Goal: Transaction & Acquisition: Purchase product/service

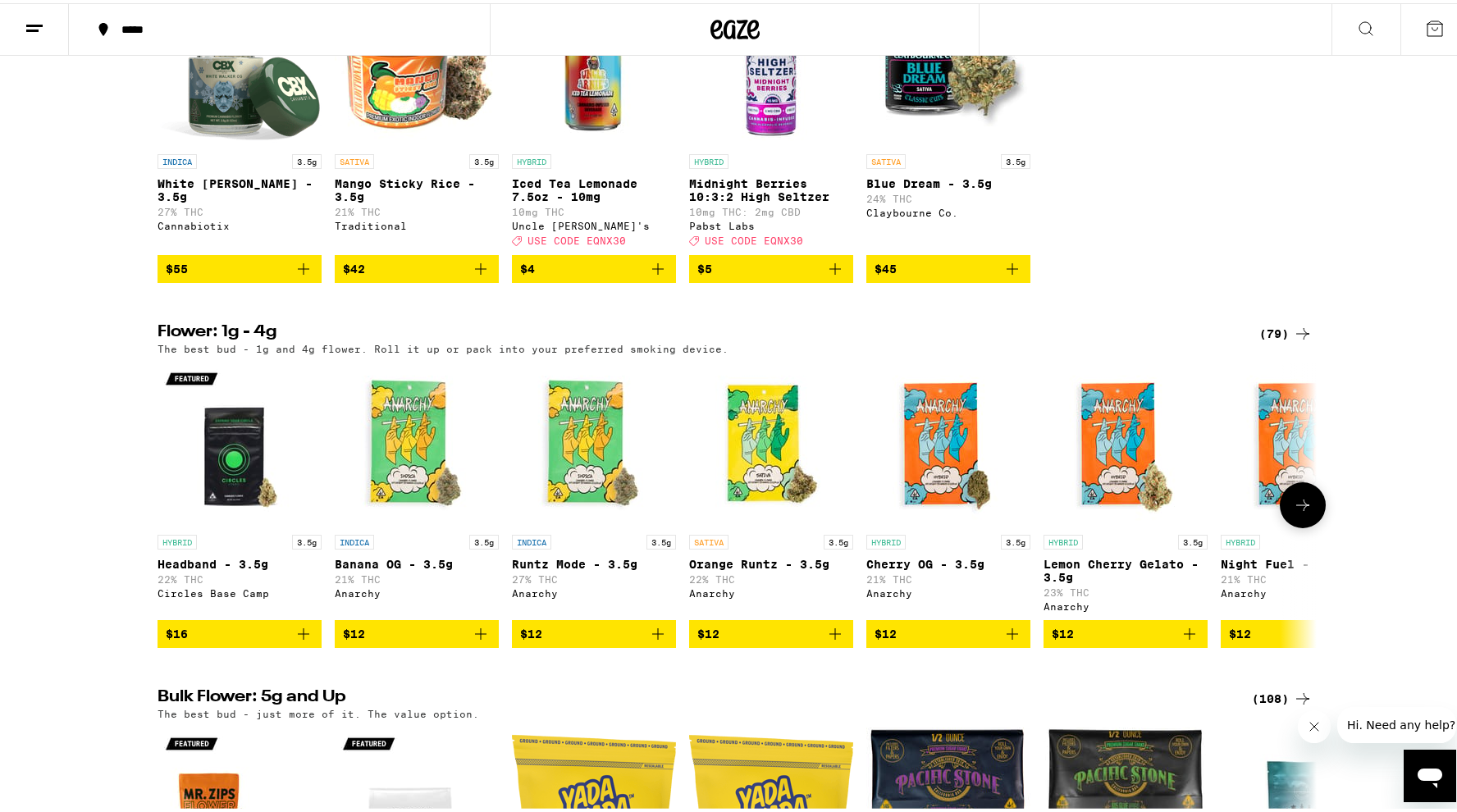
scroll to position [1417, 0]
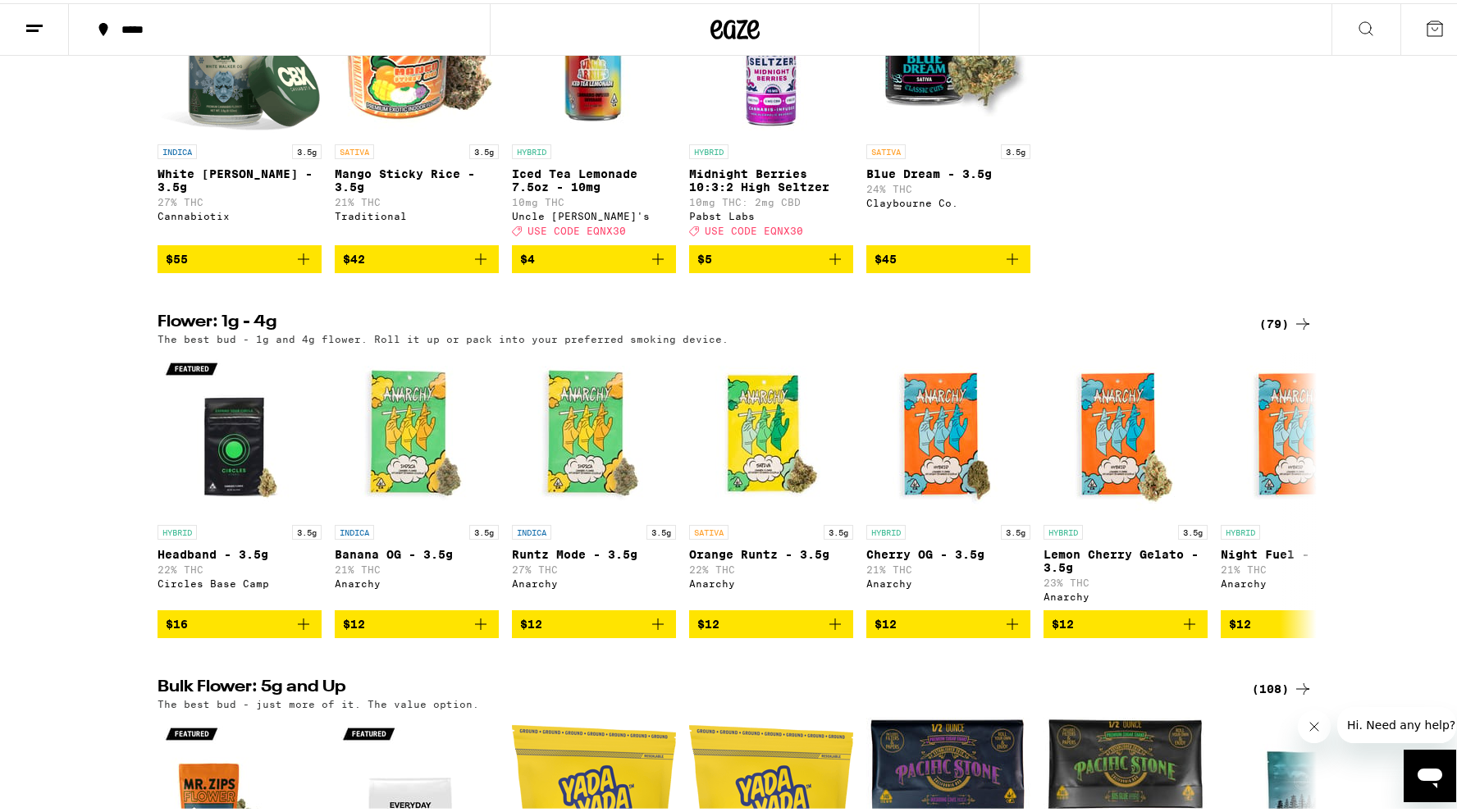
click at [1272, 330] on div "(79)" at bounding box center [1285, 321] width 53 height 20
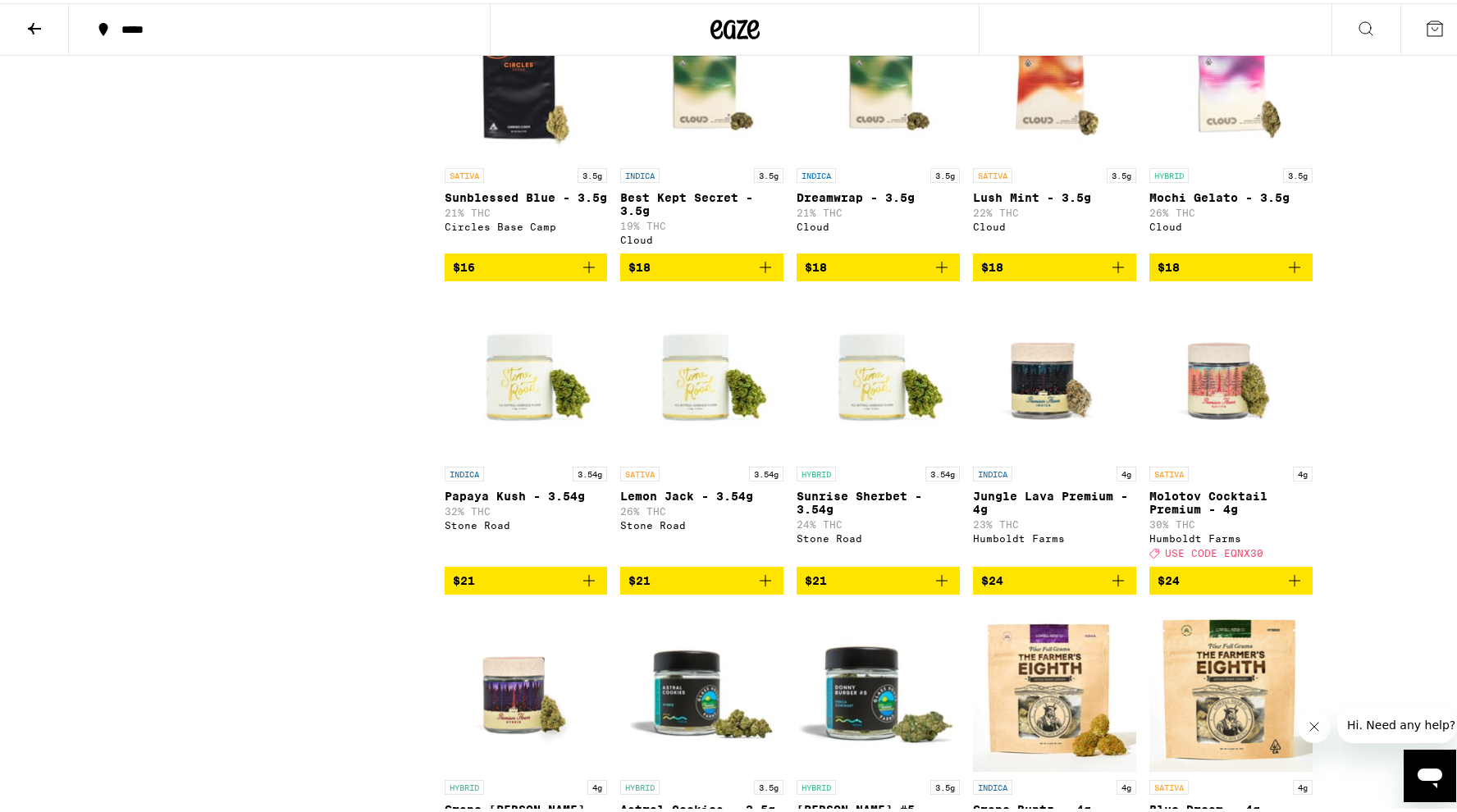
scroll to position [823, 0]
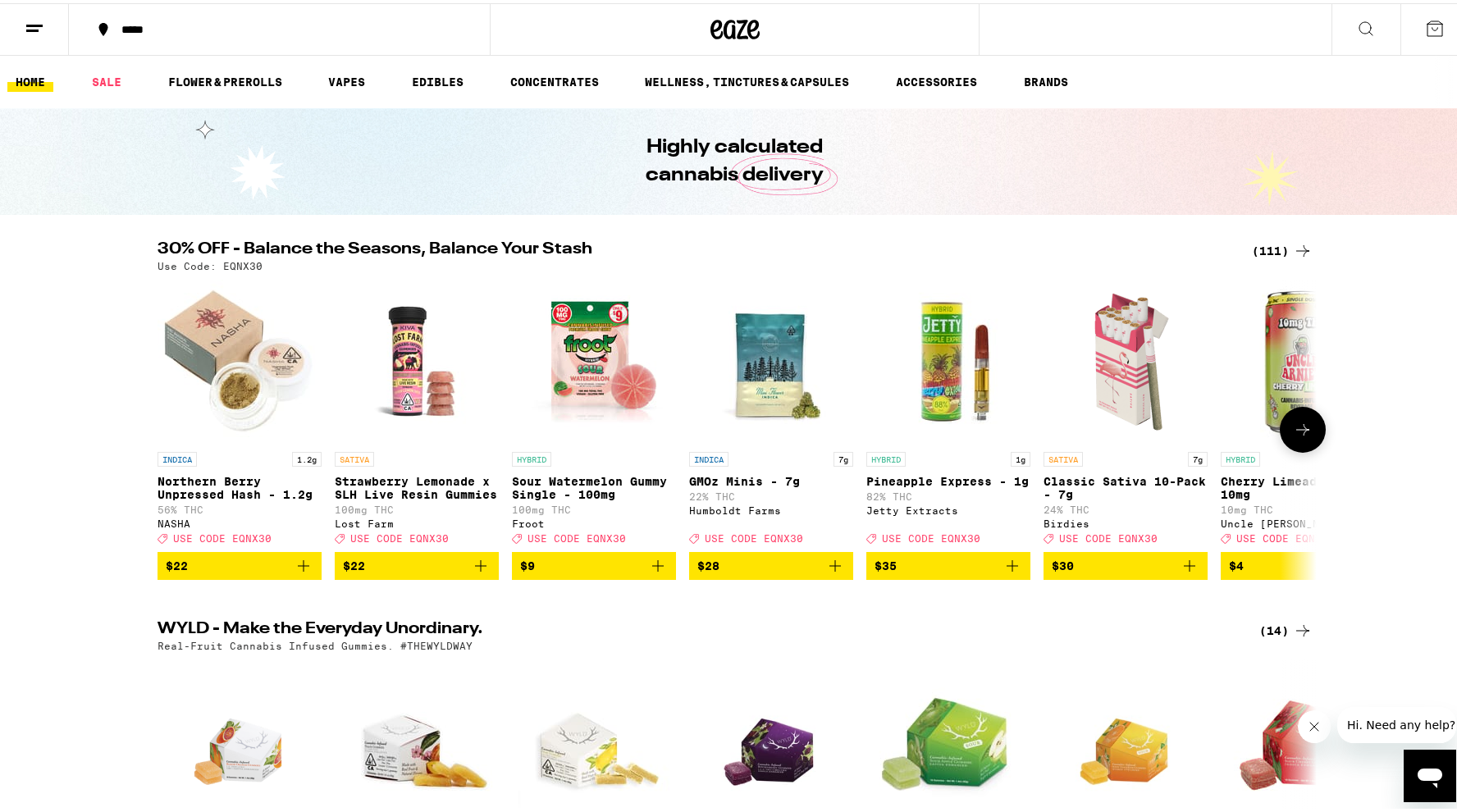
click at [1298, 436] on icon at bounding box center [1303, 426] width 20 height 20
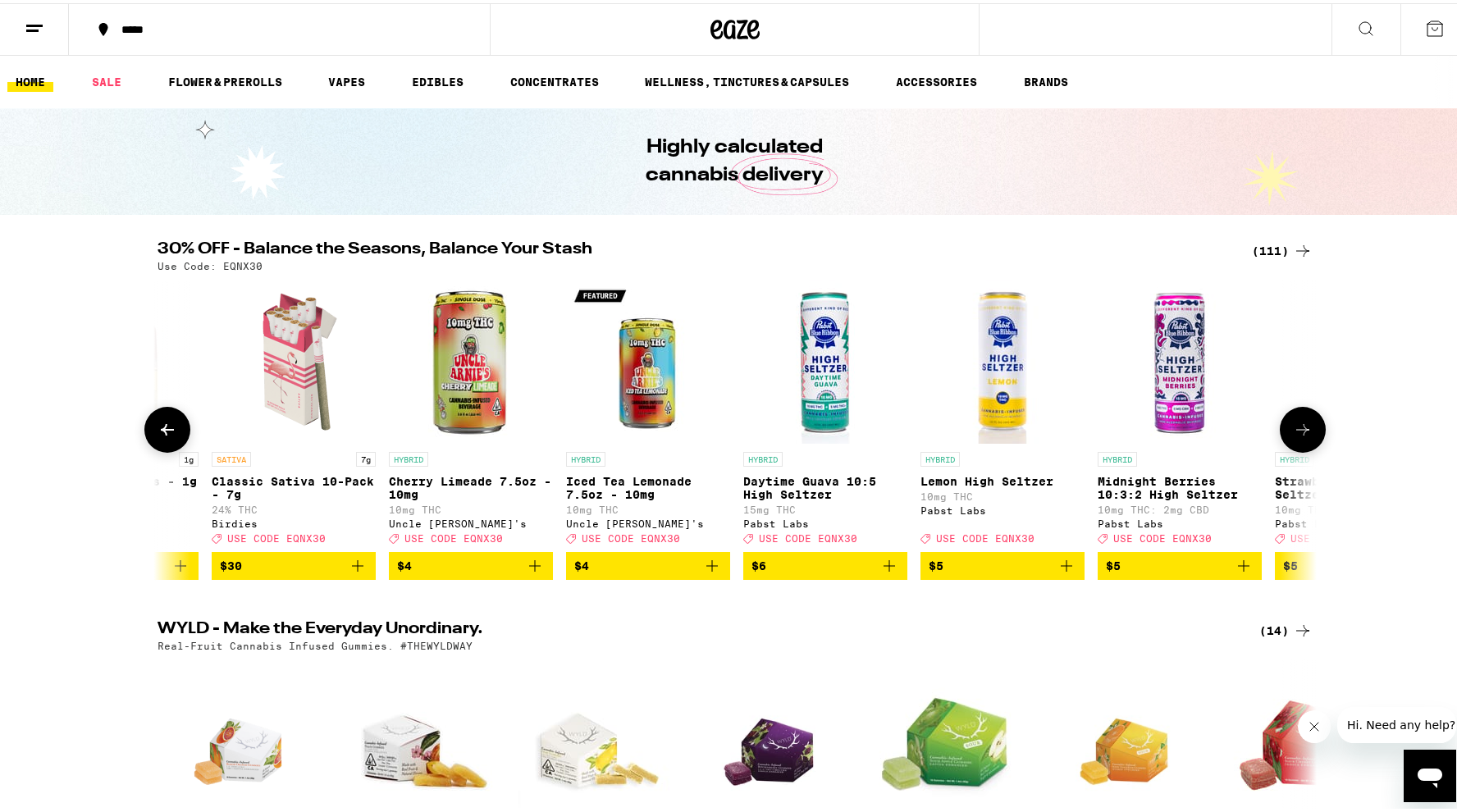
scroll to position [0, 976]
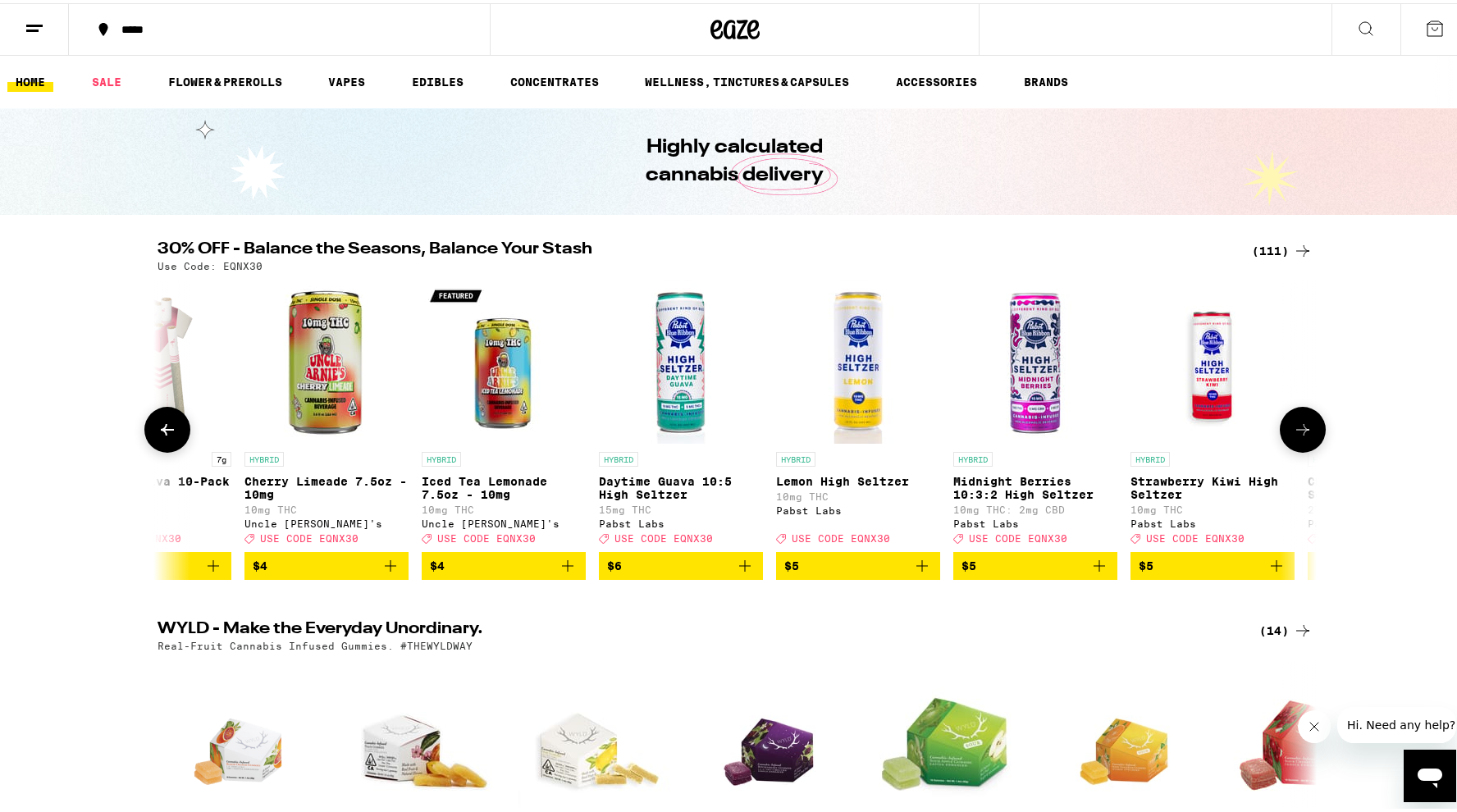
click at [1298, 436] on icon at bounding box center [1303, 426] width 20 height 20
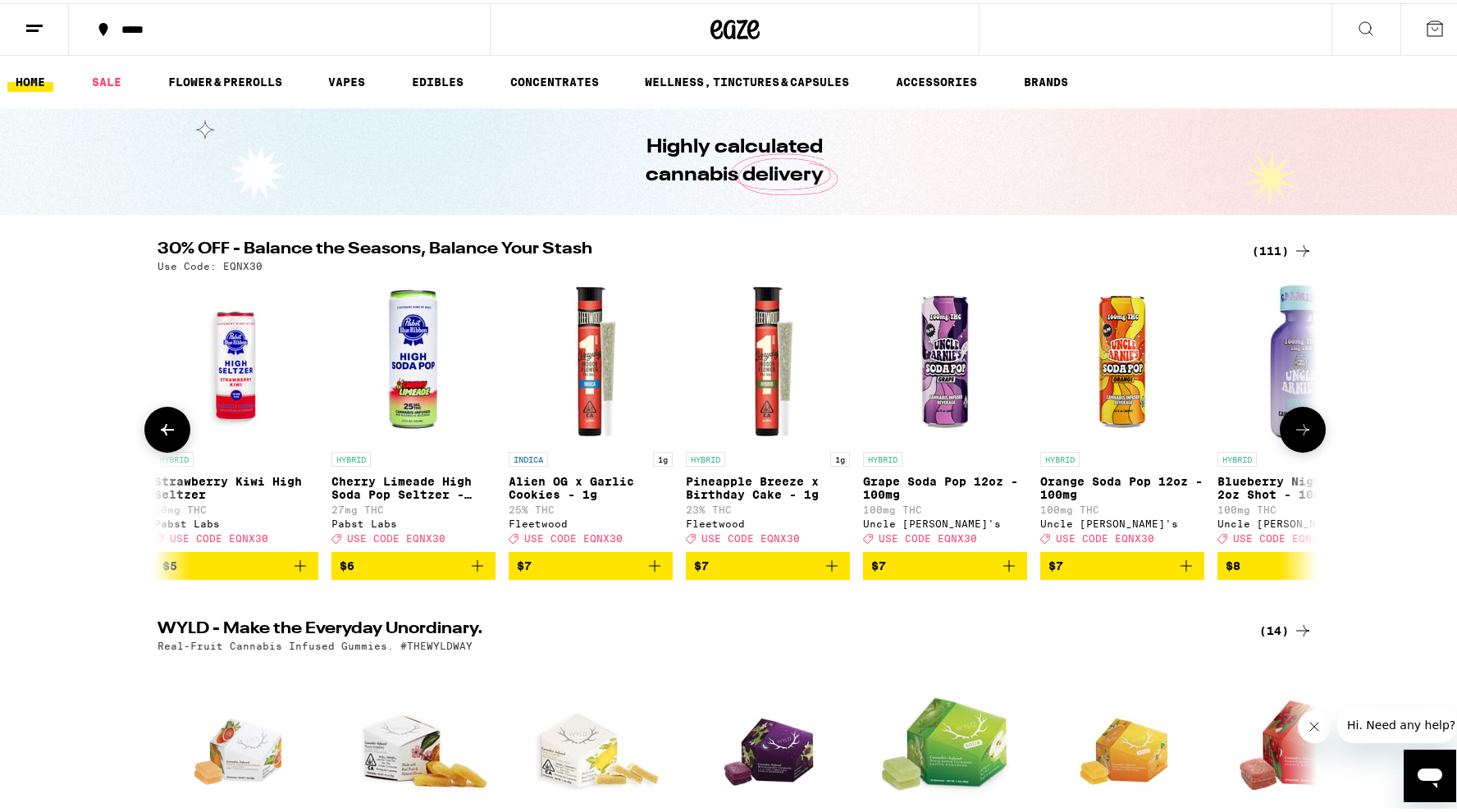
click at [1298, 436] on icon at bounding box center [1303, 426] width 20 height 20
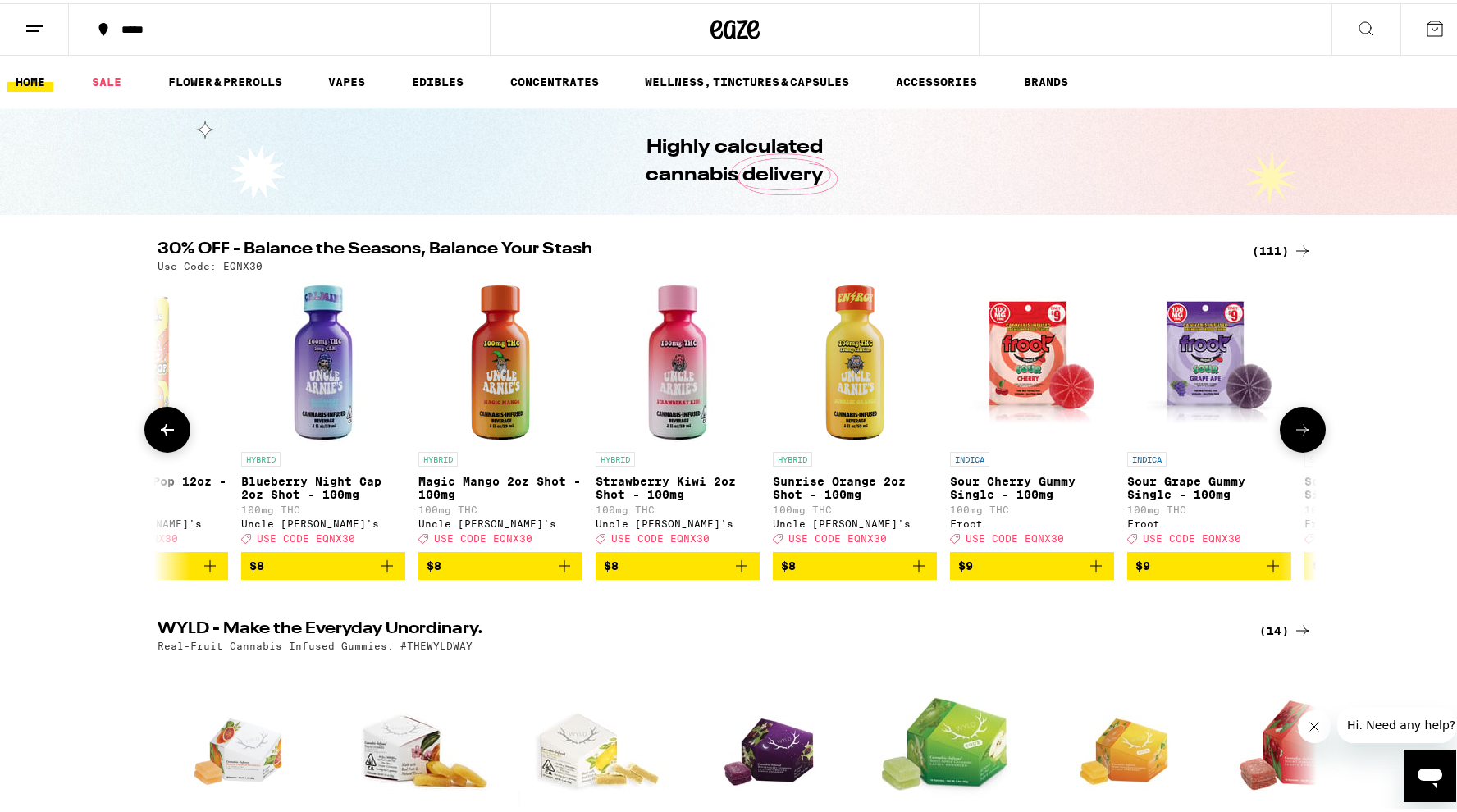
click at [1298, 436] on icon at bounding box center [1303, 426] width 20 height 20
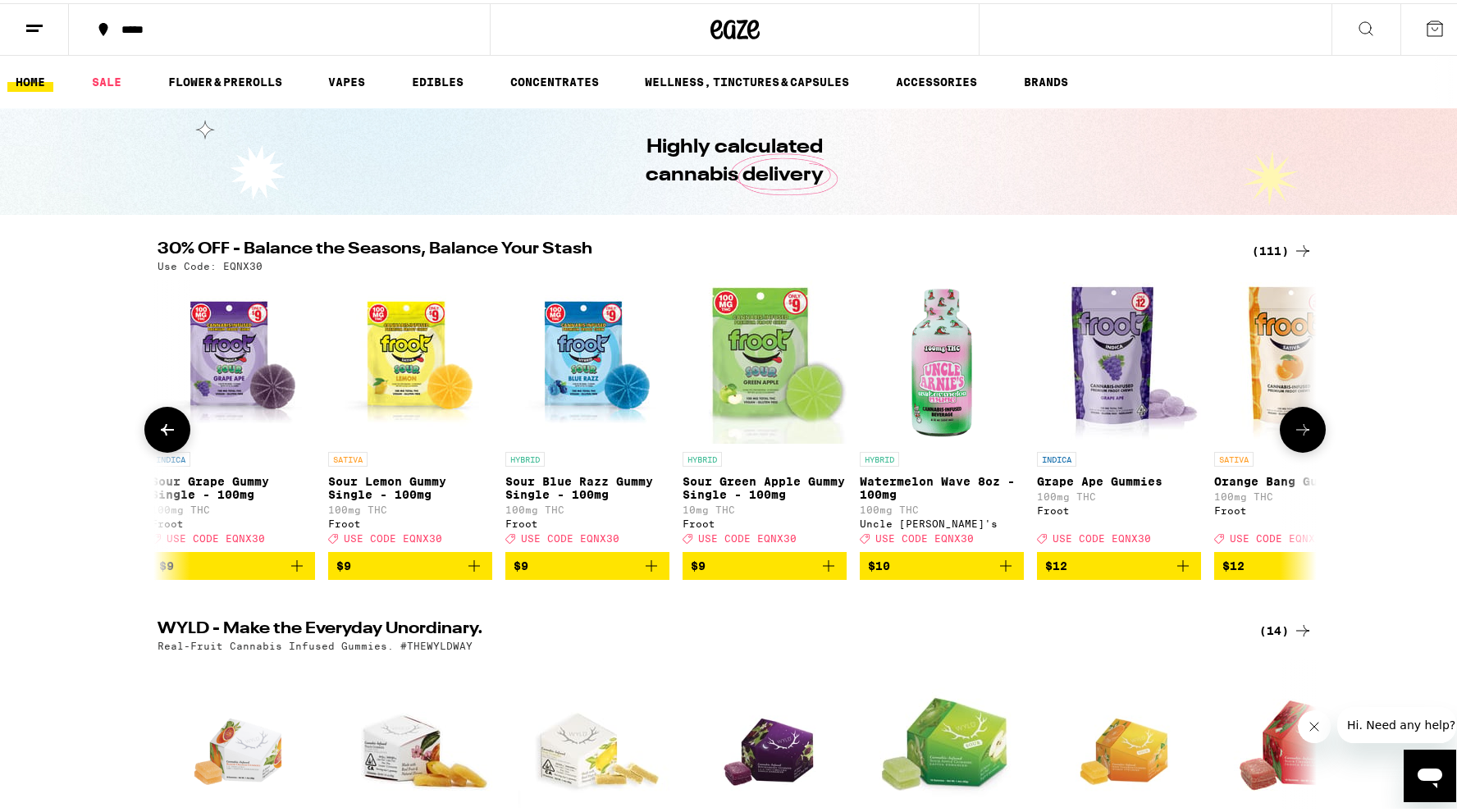
click at [1298, 436] on icon at bounding box center [1303, 426] width 20 height 20
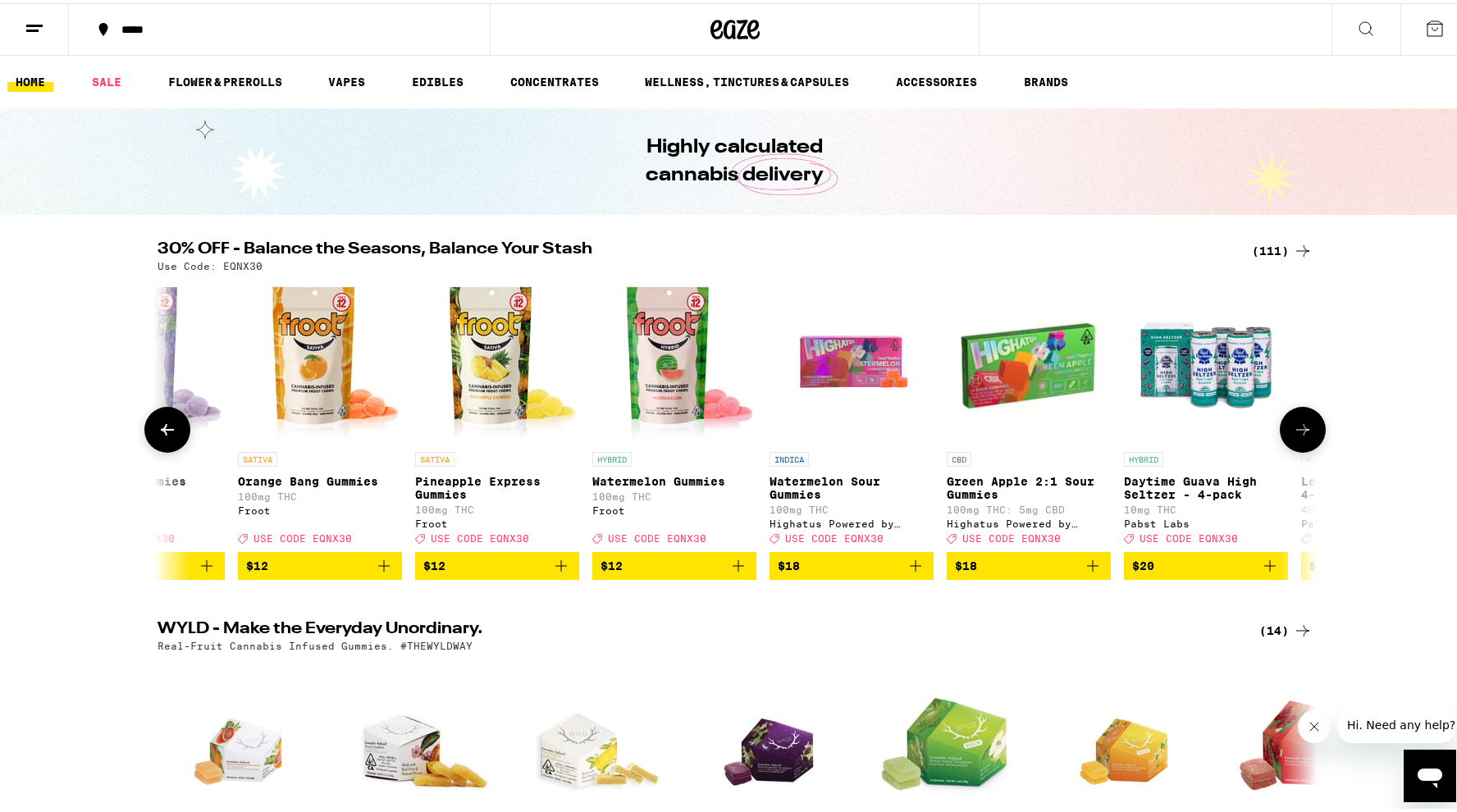
click at [1298, 436] on icon at bounding box center [1303, 426] width 20 height 20
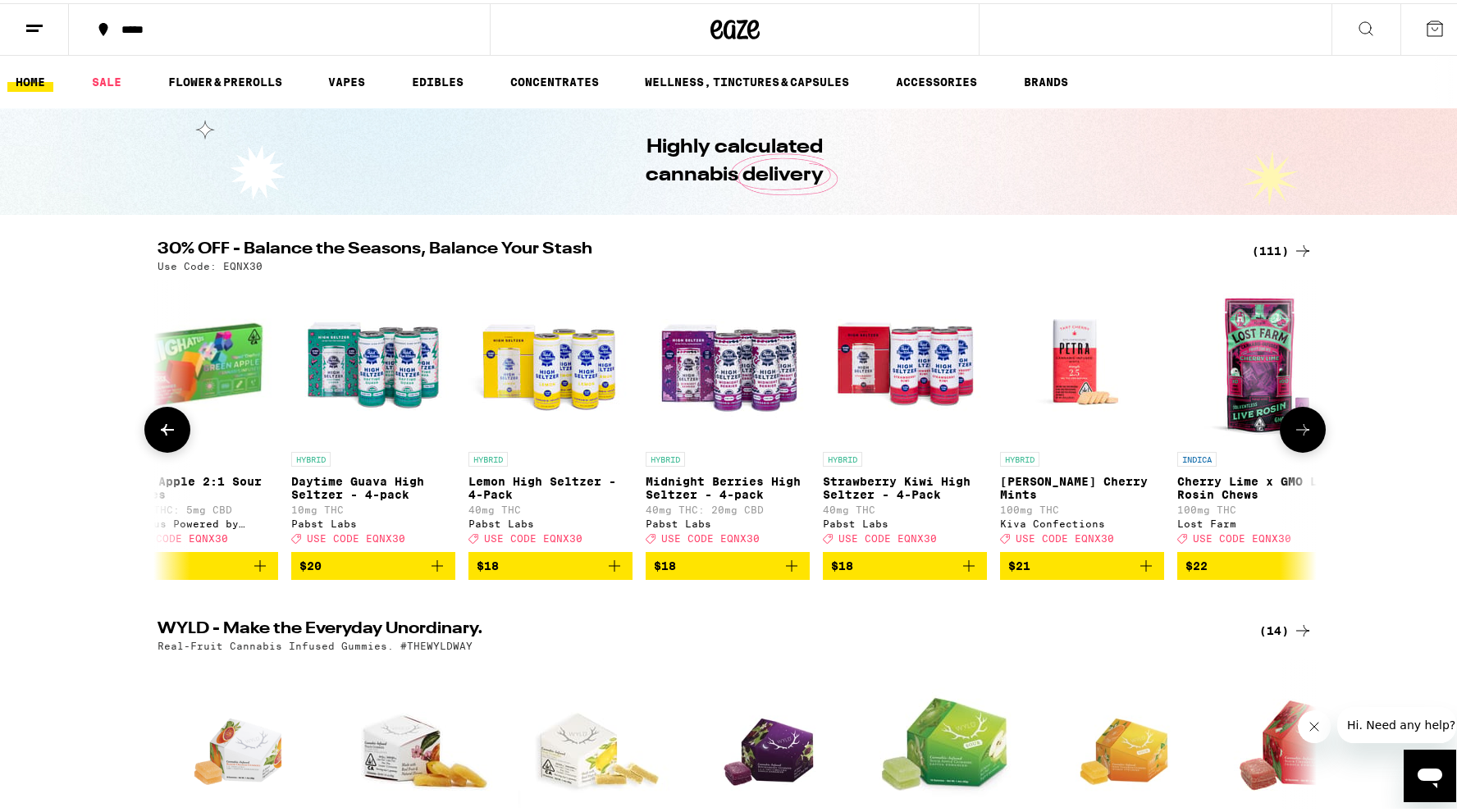
scroll to position [0, 5857]
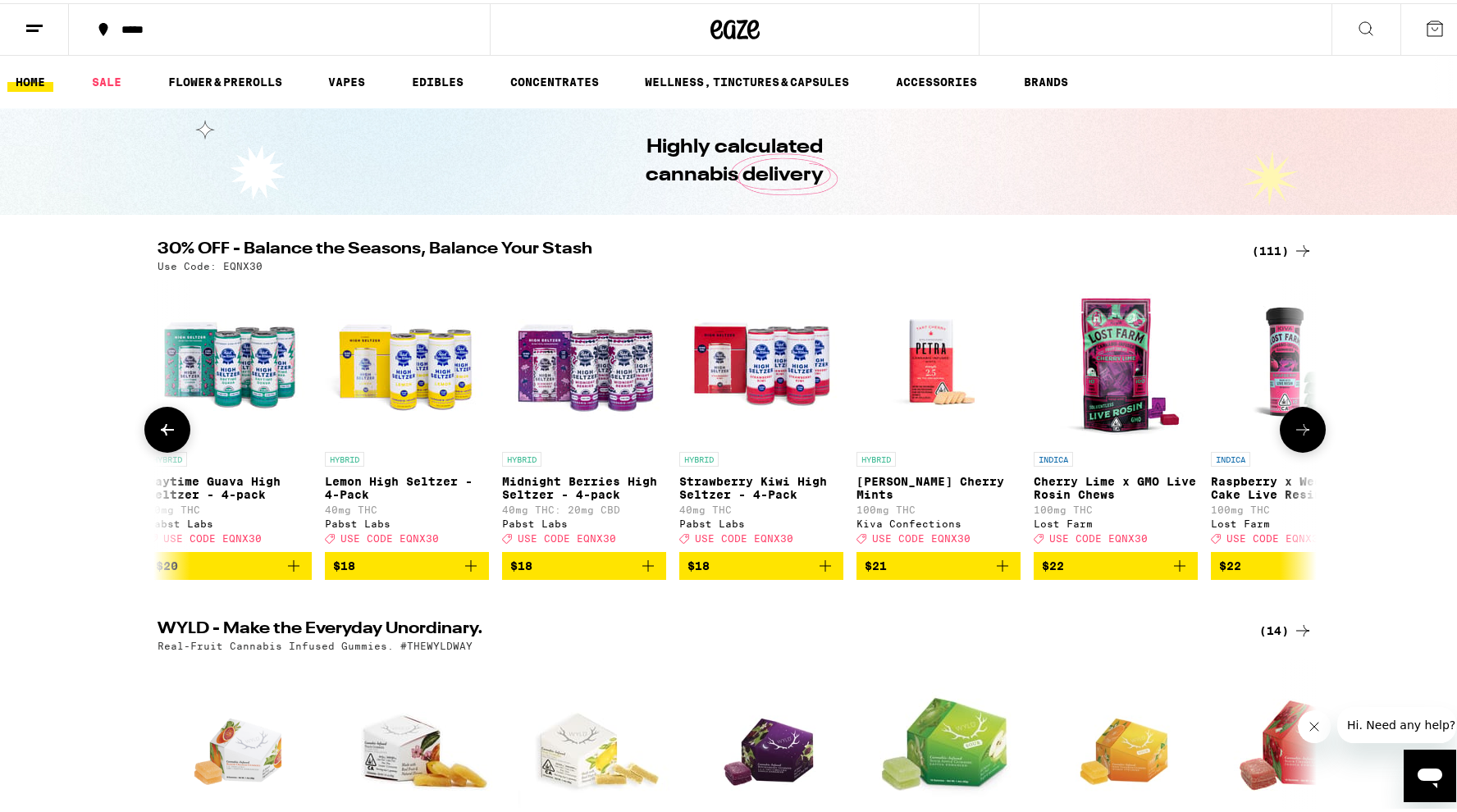
click at [1298, 436] on icon at bounding box center [1303, 426] width 20 height 20
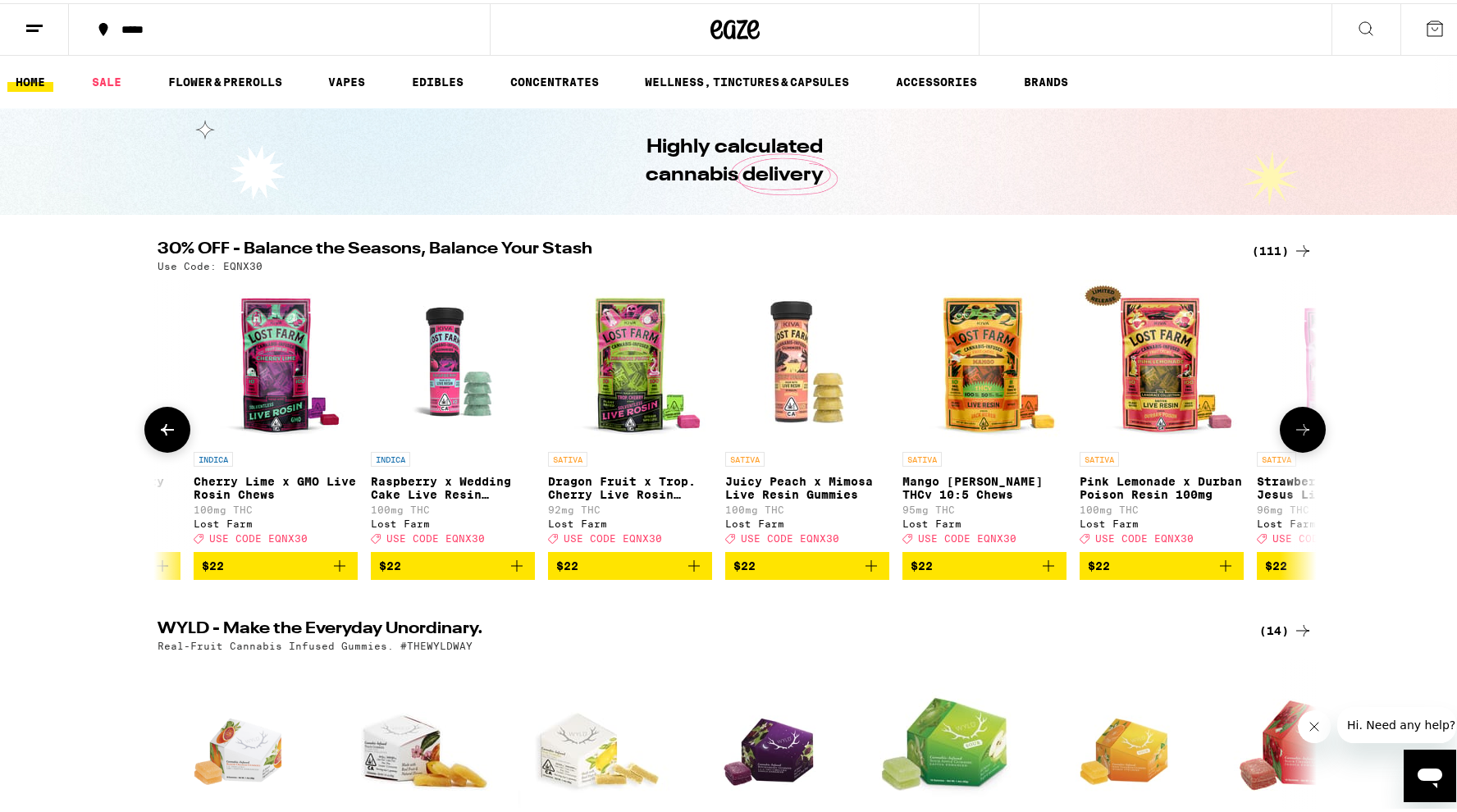
scroll to position [0, 6833]
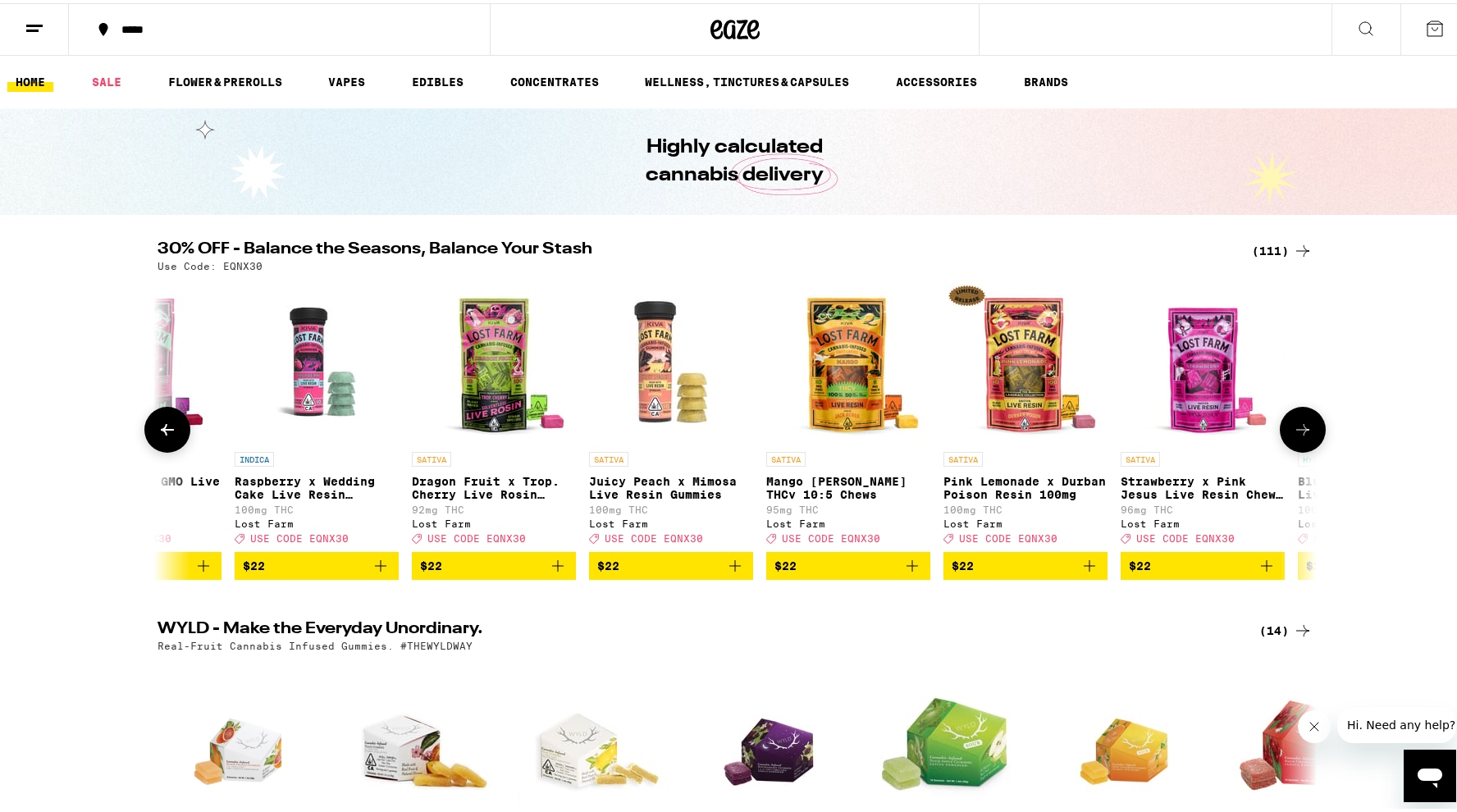
click at [1298, 436] on icon at bounding box center [1303, 426] width 20 height 20
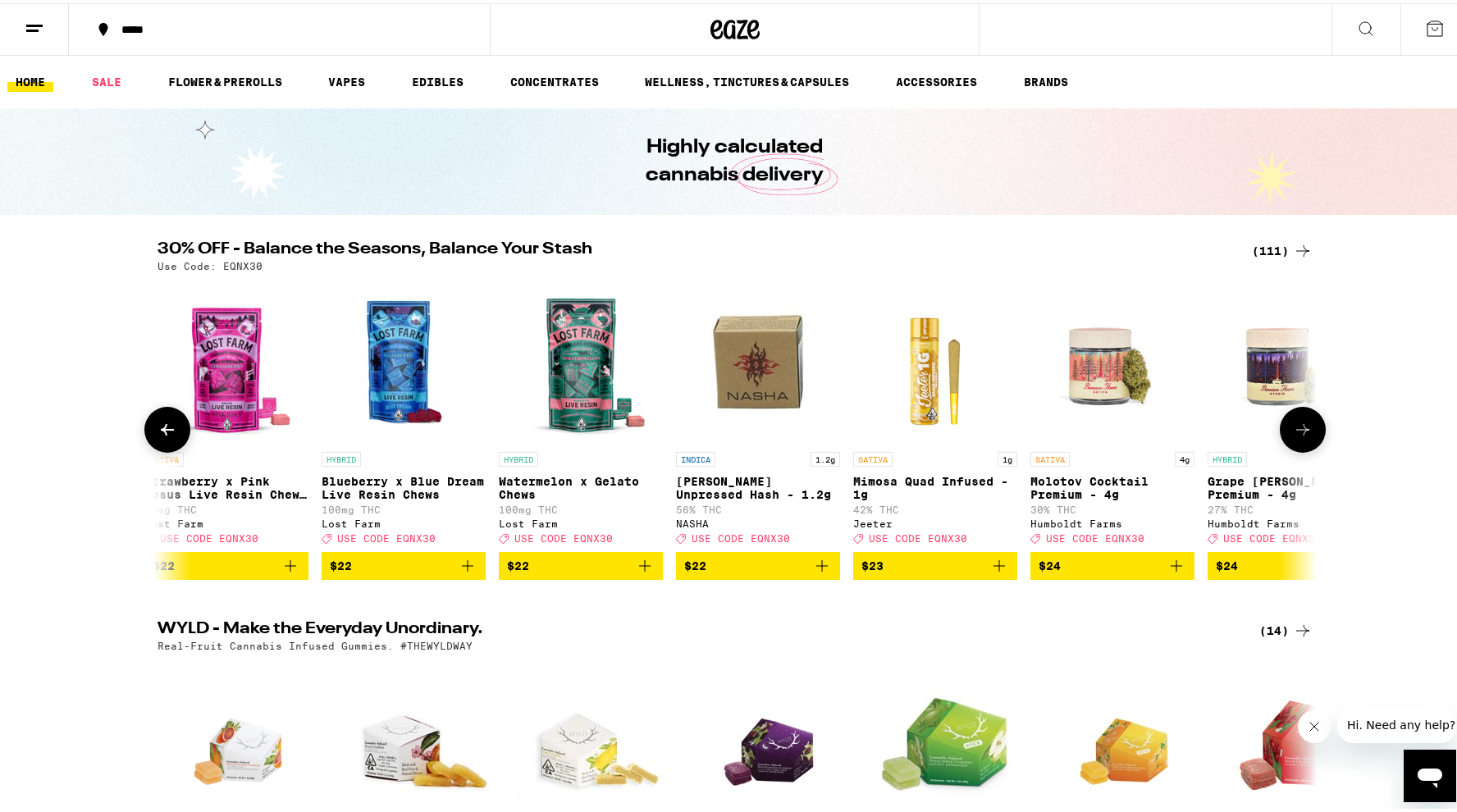
click at [1298, 436] on icon at bounding box center [1303, 426] width 20 height 20
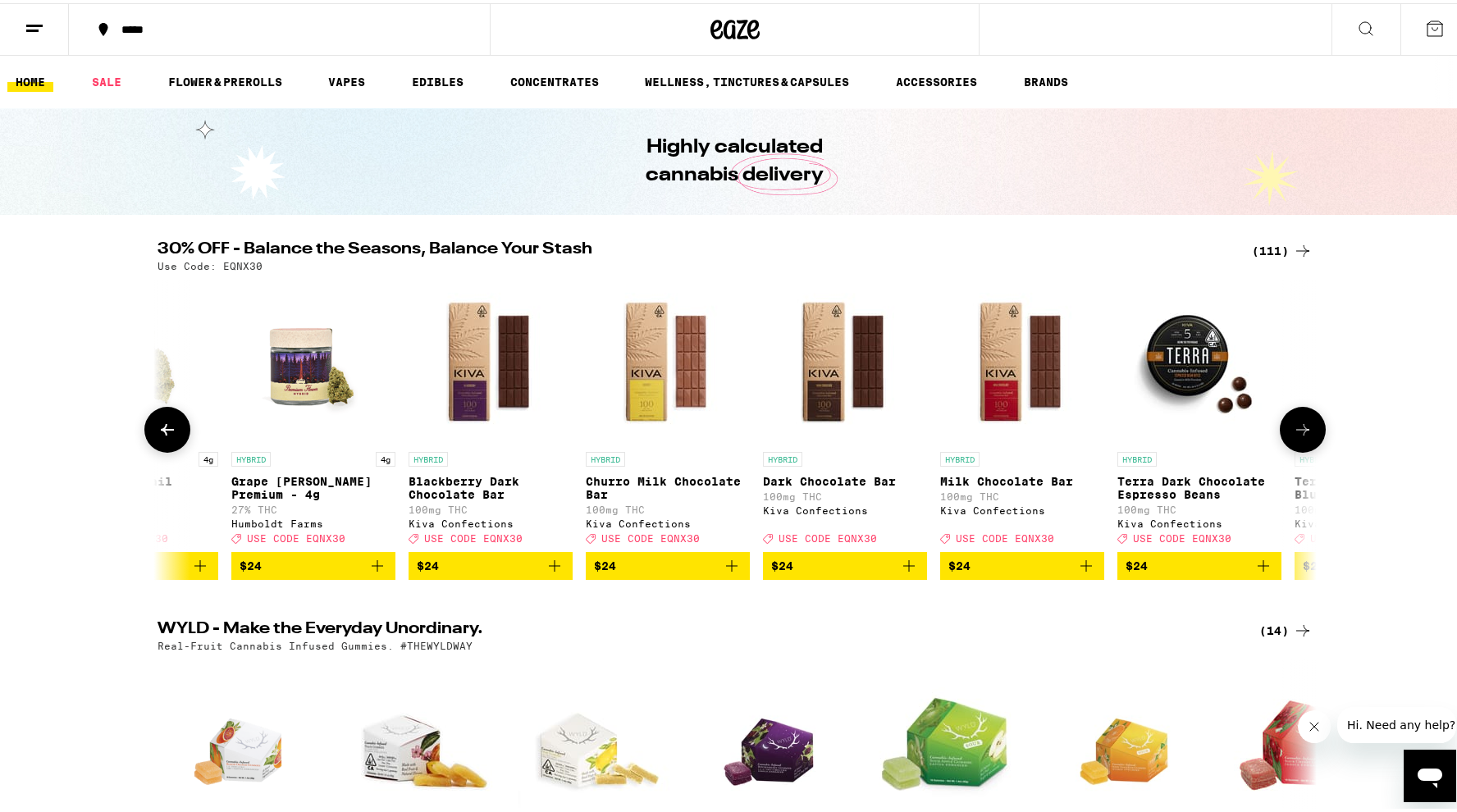
click at [1298, 436] on icon at bounding box center [1303, 426] width 20 height 20
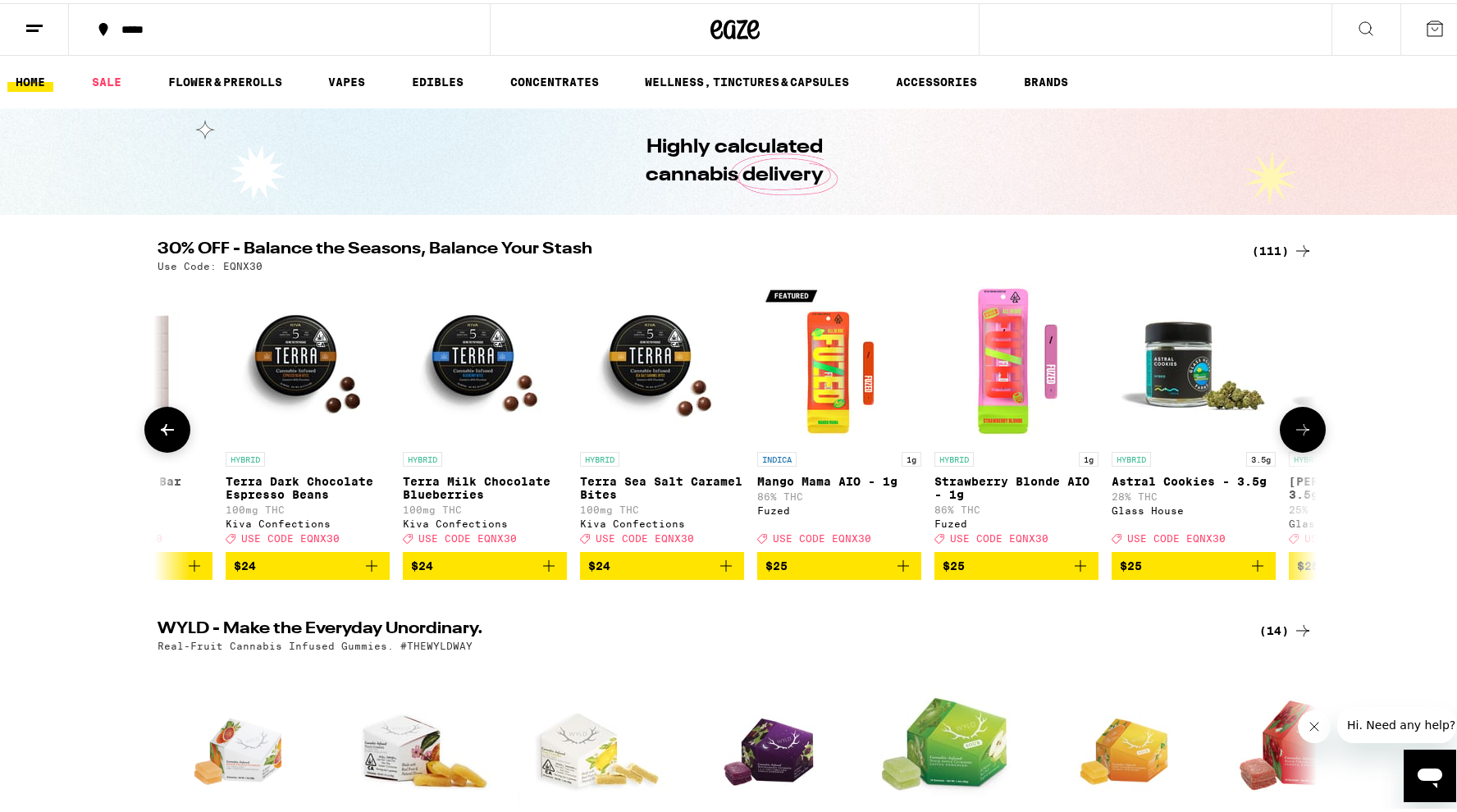
scroll to position [0, 9762]
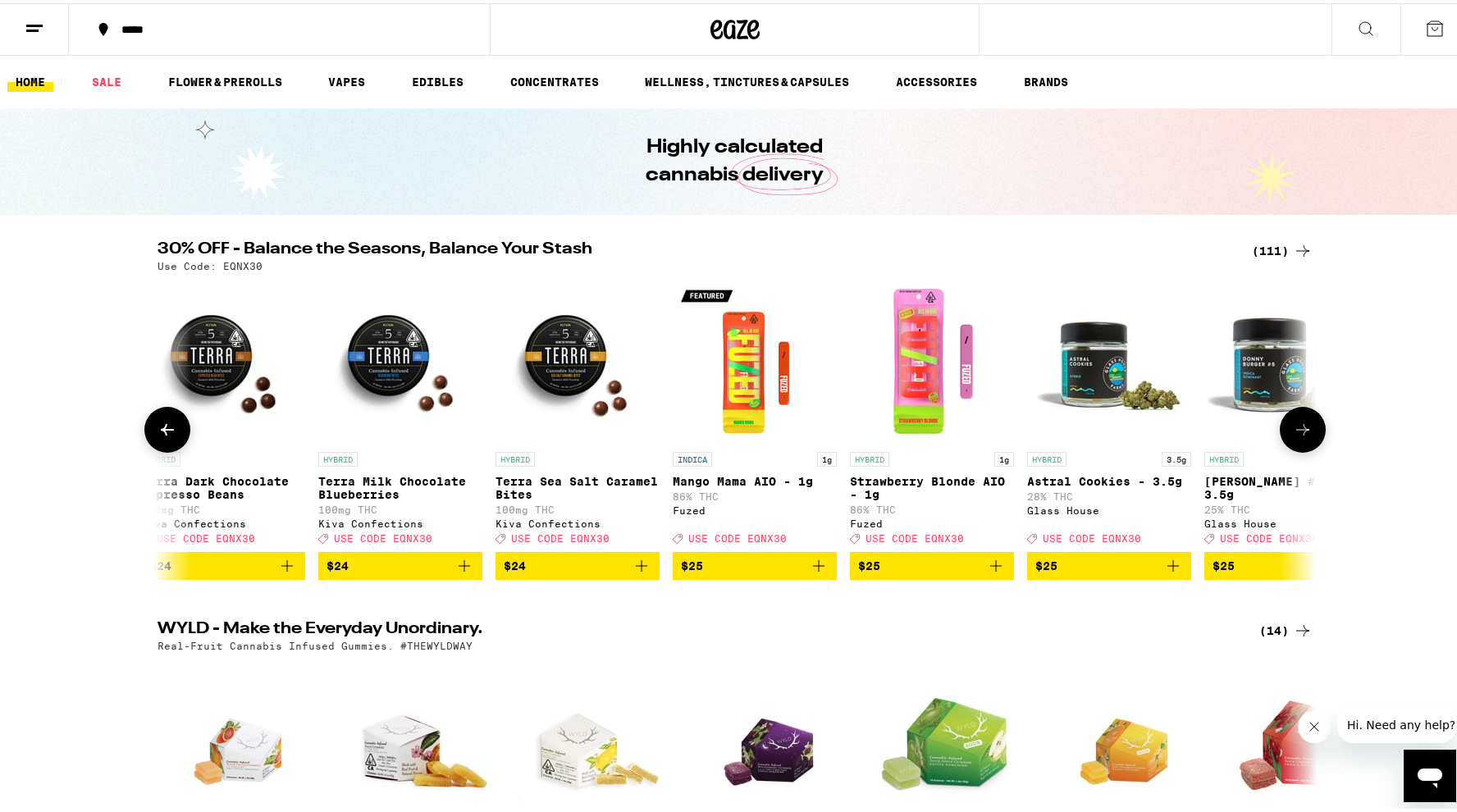
click at [1298, 436] on icon at bounding box center [1303, 426] width 20 height 20
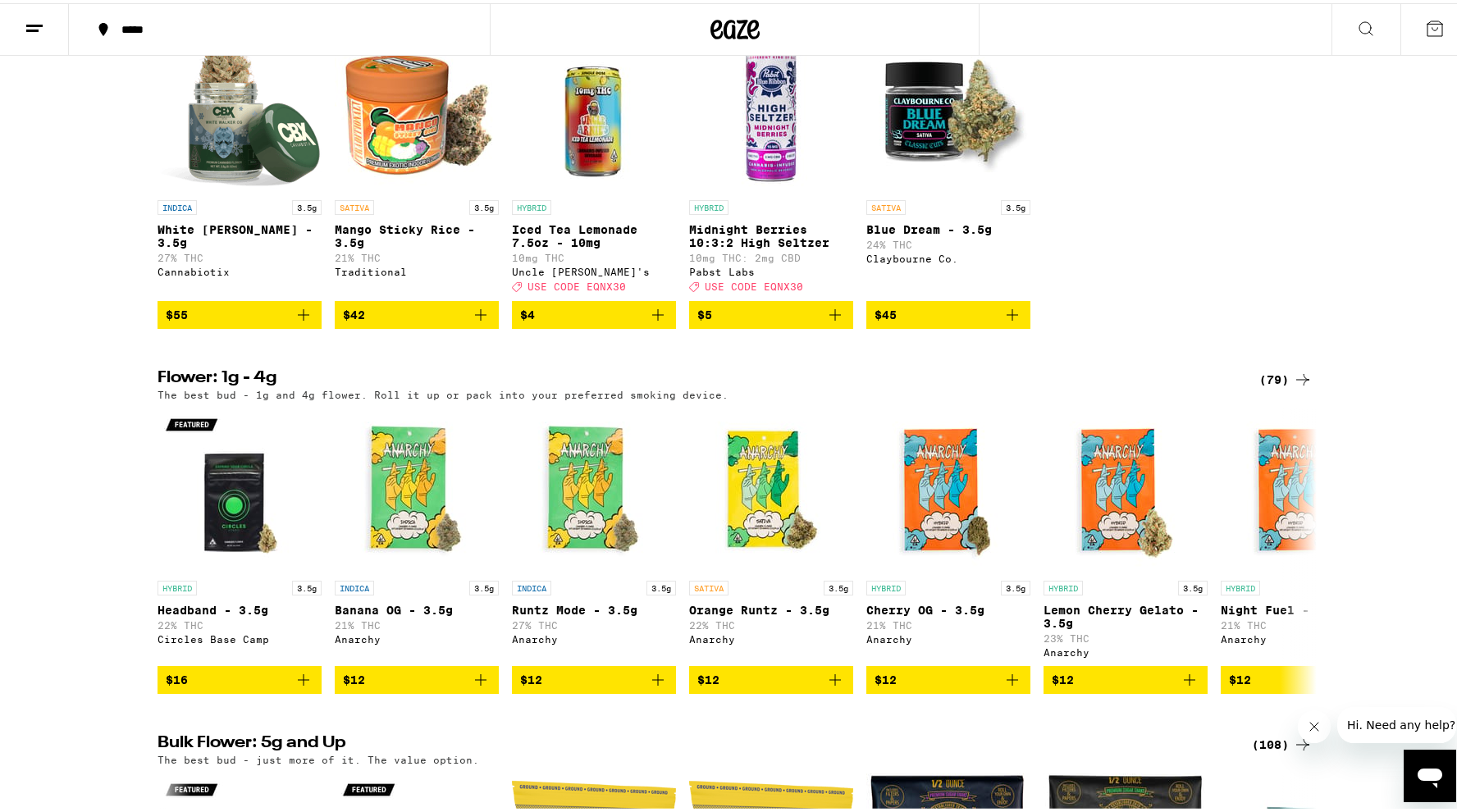
scroll to position [1400, 0]
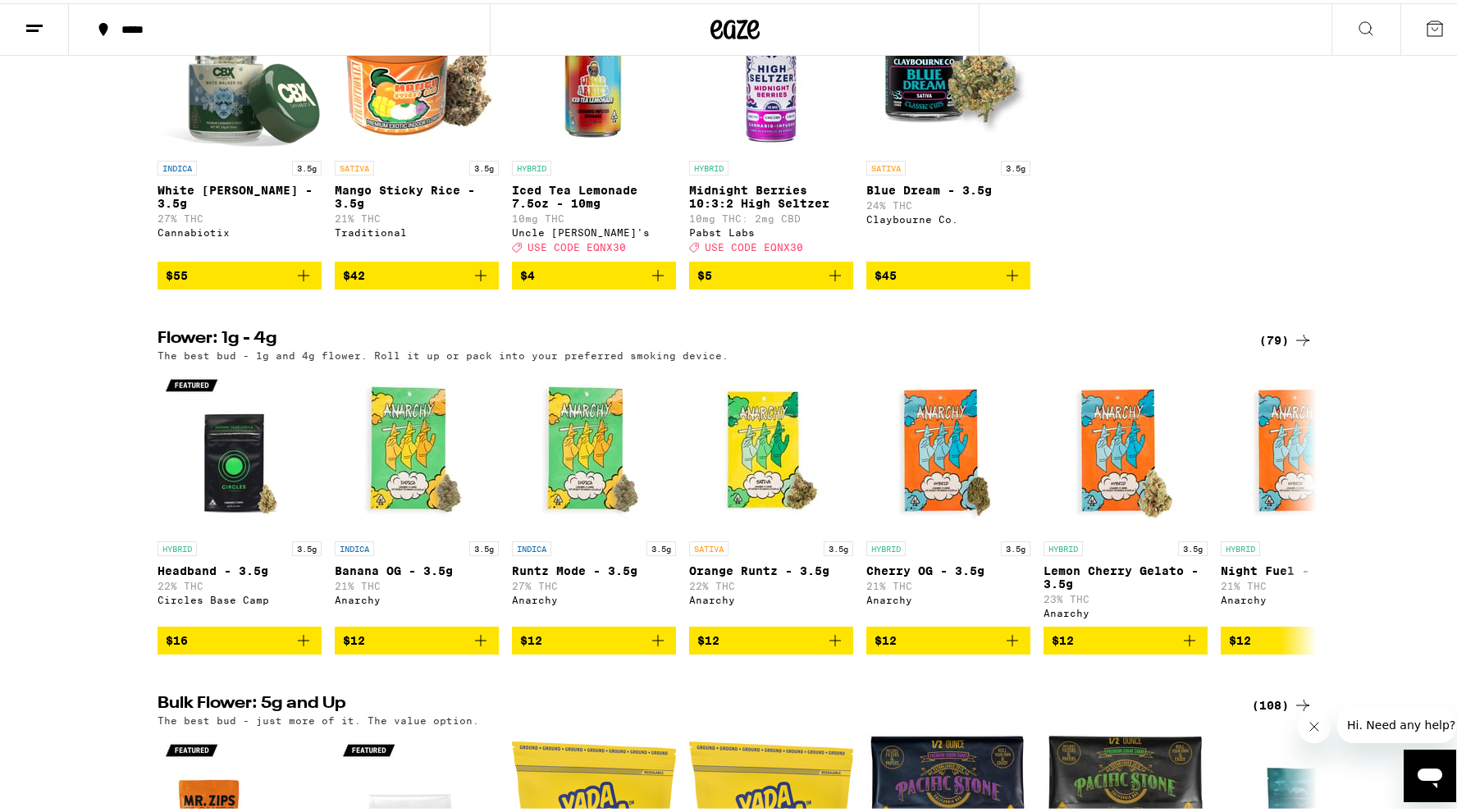
click at [1279, 347] on div "(79)" at bounding box center [1285, 338] width 53 height 20
